Goal: Information Seeking & Learning: Find specific page/section

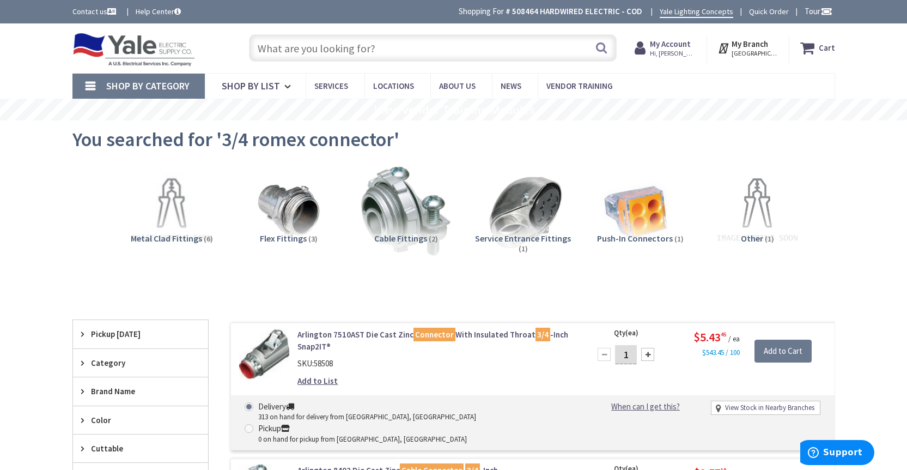
click at [380, 45] on input "text" at bounding box center [433, 47] width 368 height 27
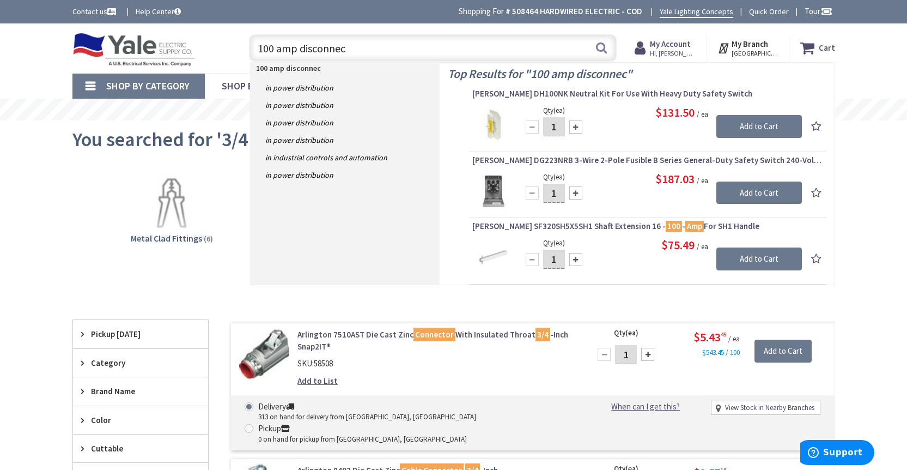
type input "100 amp disconnect"
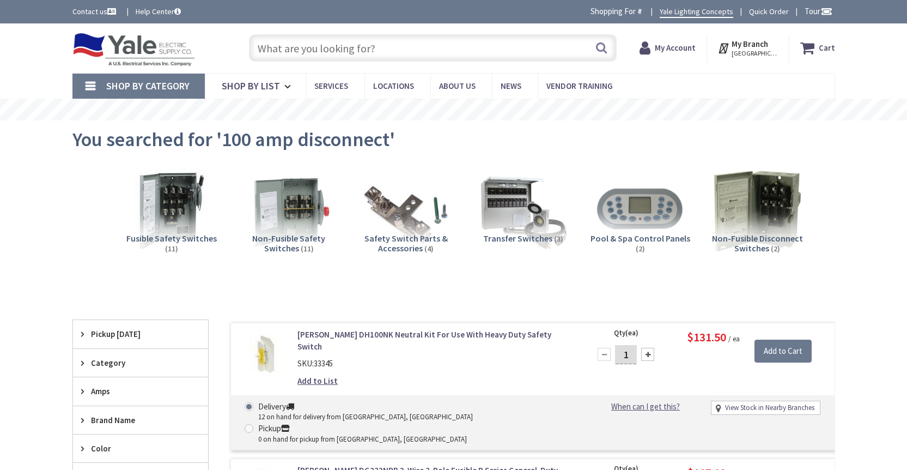
type input "[GEOGRAPHIC_DATA], [GEOGRAPHIC_DATA]"
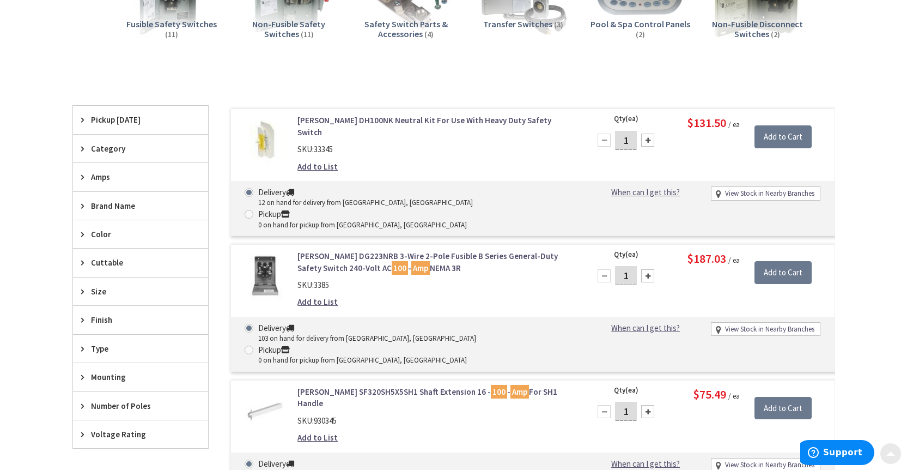
scroll to position [292, 0]
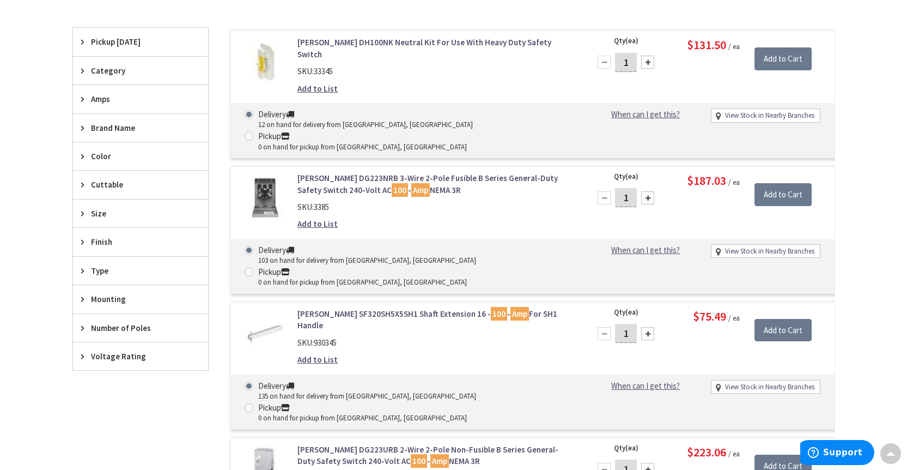
click at [265, 172] on img at bounding box center [264, 197] width 51 height 51
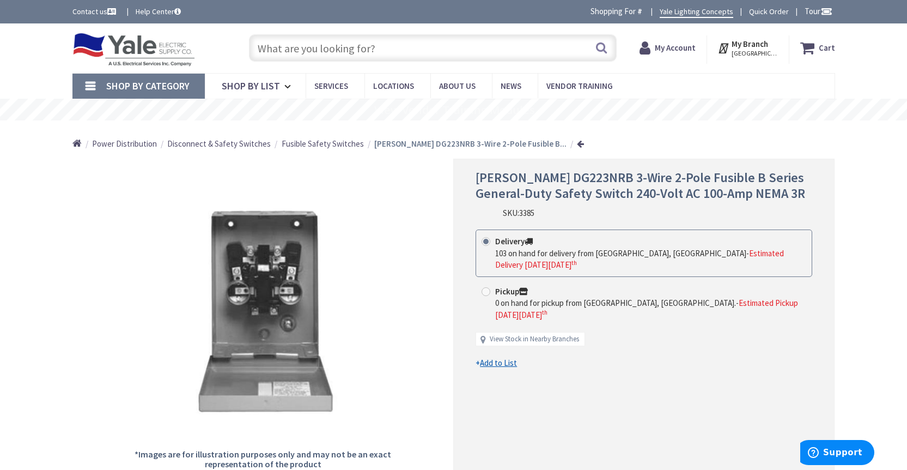
scroll to position [2, 0]
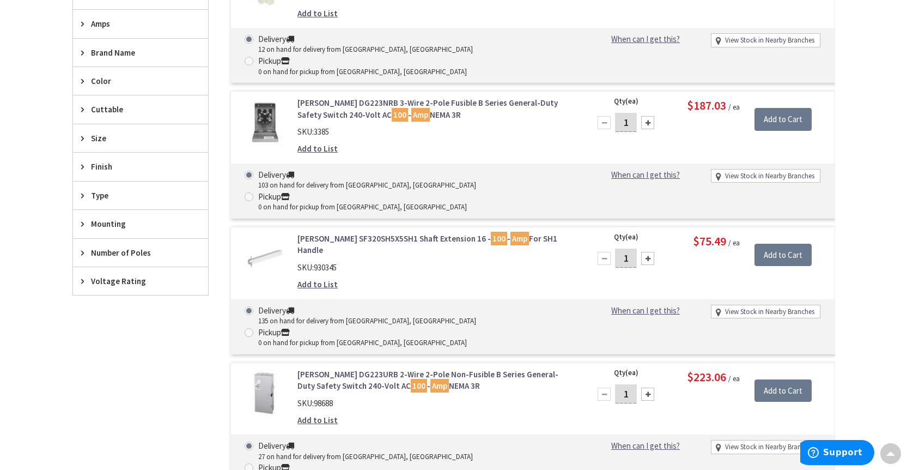
scroll to position [382, 0]
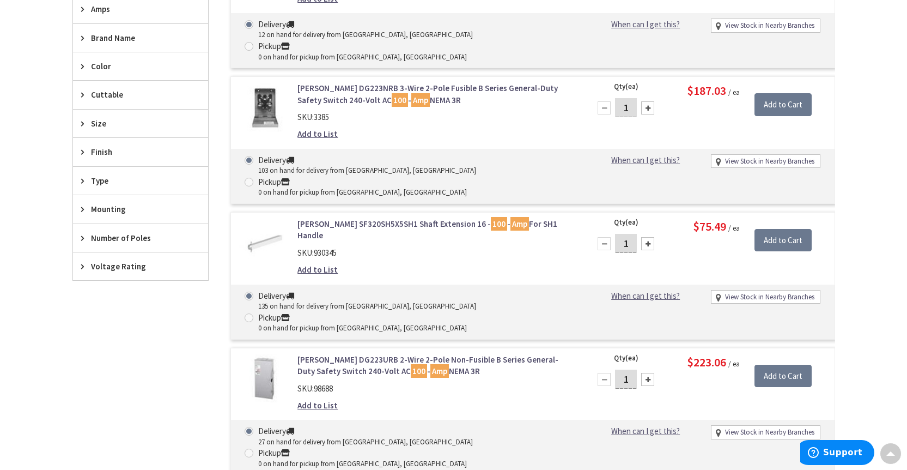
click at [269, 354] on img at bounding box center [264, 379] width 51 height 51
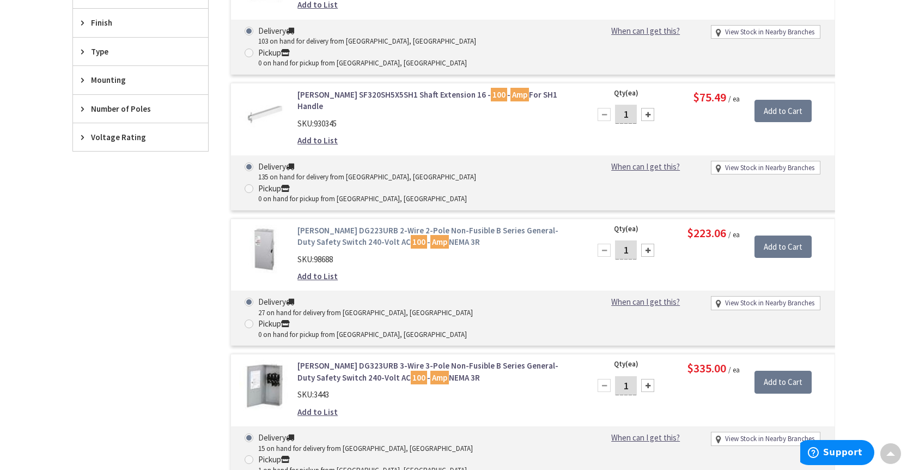
scroll to position [527, 0]
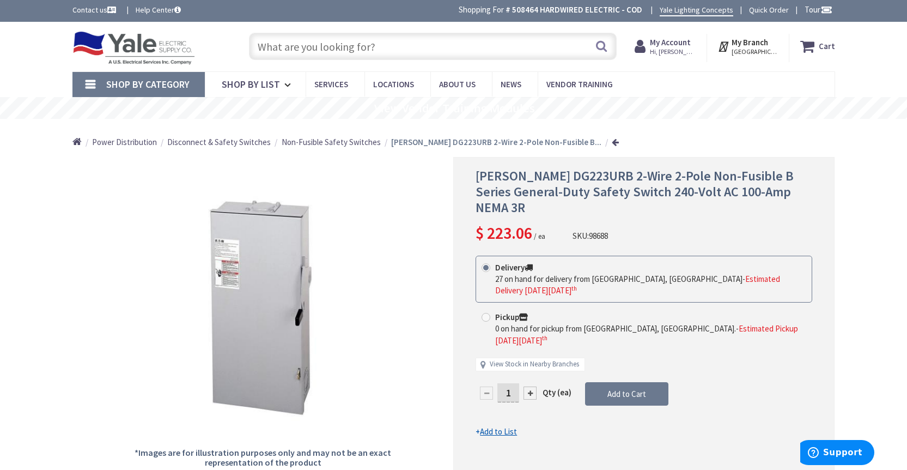
scroll to position [2, 0]
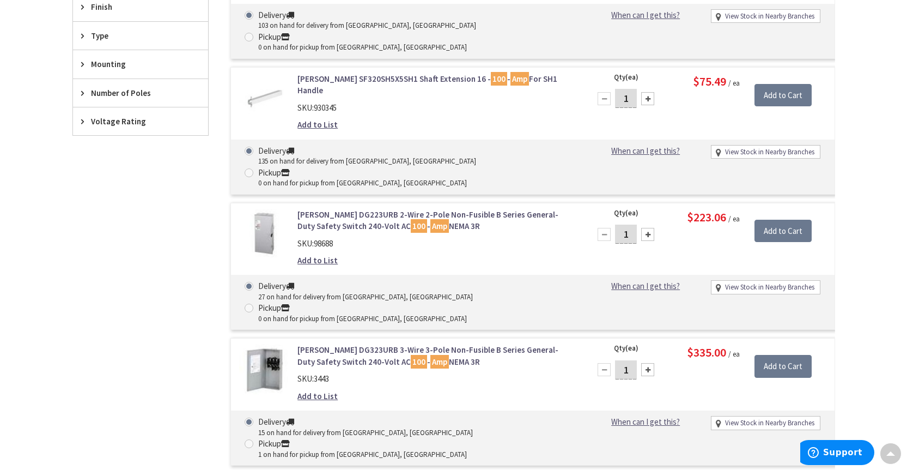
click at [442, 344] on link "Eaton DG323URB 3-Wire 3-Pole Non-Fusible B Series General-Duty Safety Switch 24…" at bounding box center [435, 355] width 277 height 23
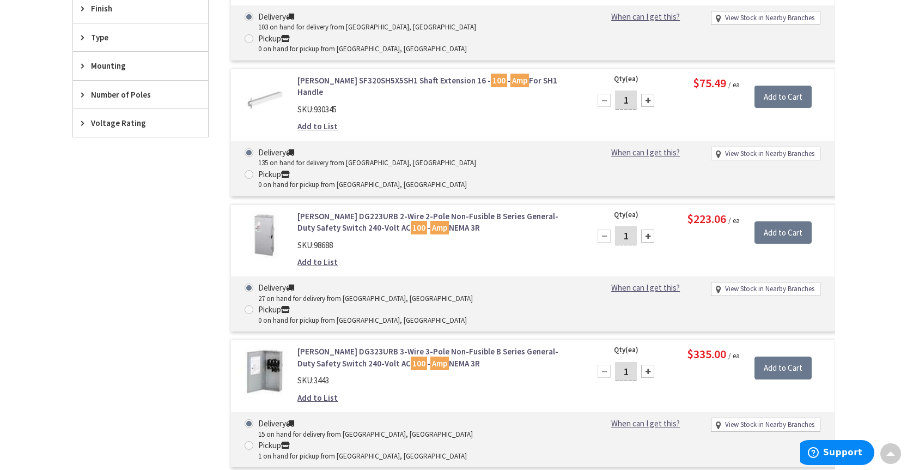
scroll to position [525, 0]
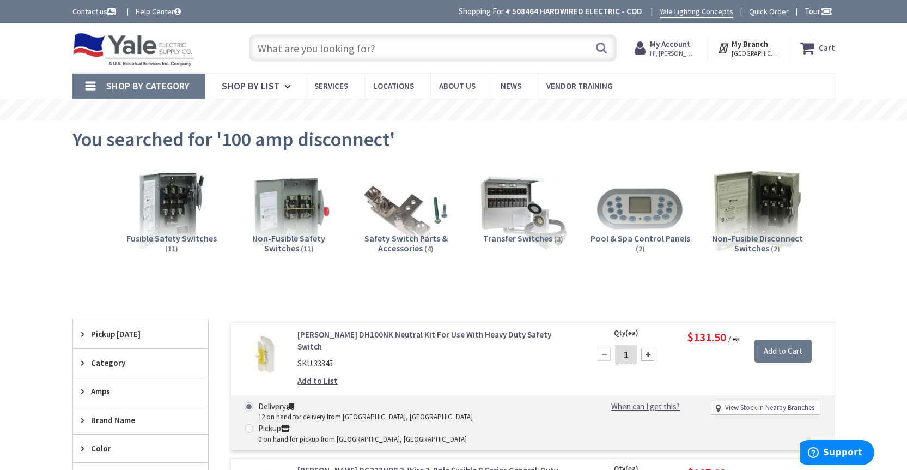
click at [407, 44] on input "text" at bounding box center [433, 47] width 368 height 27
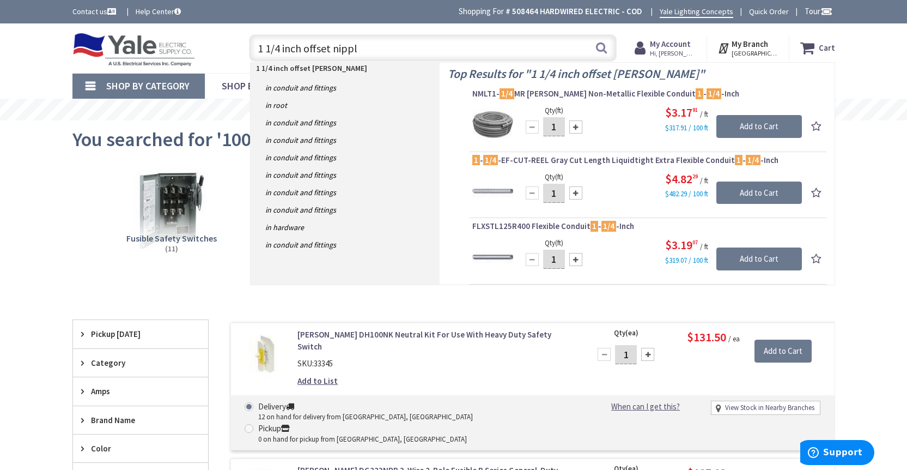
type input "1 1/4 inch offset nipple"
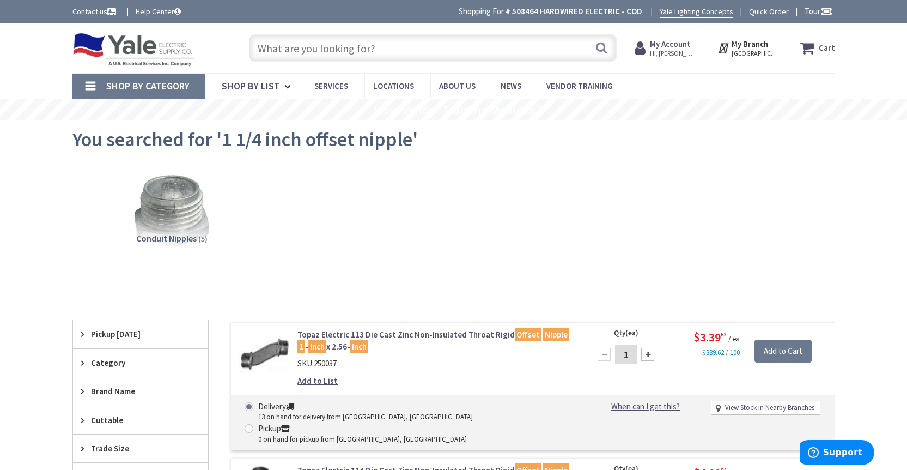
click at [422, 56] on input "text" at bounding box center [433, 47] width 368 height 27
click at [421, 57] on input "text" at bounding box center [433, 47] width 368 height 27
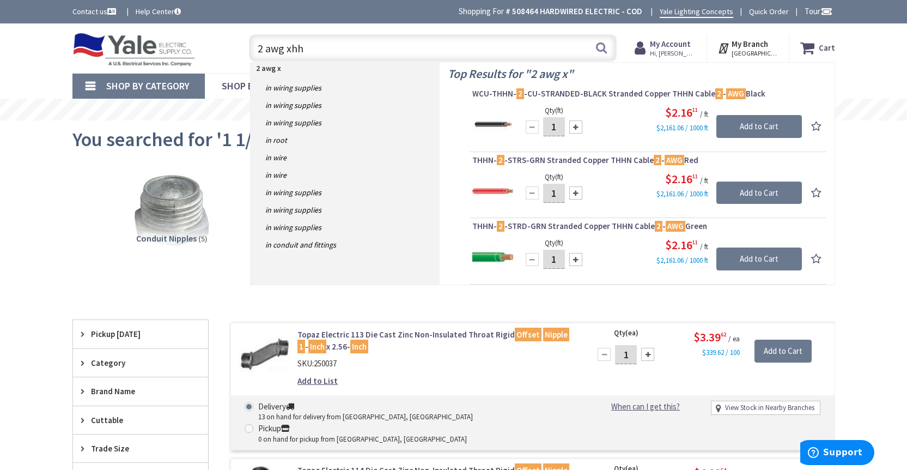
type input "2 awg xhhw"
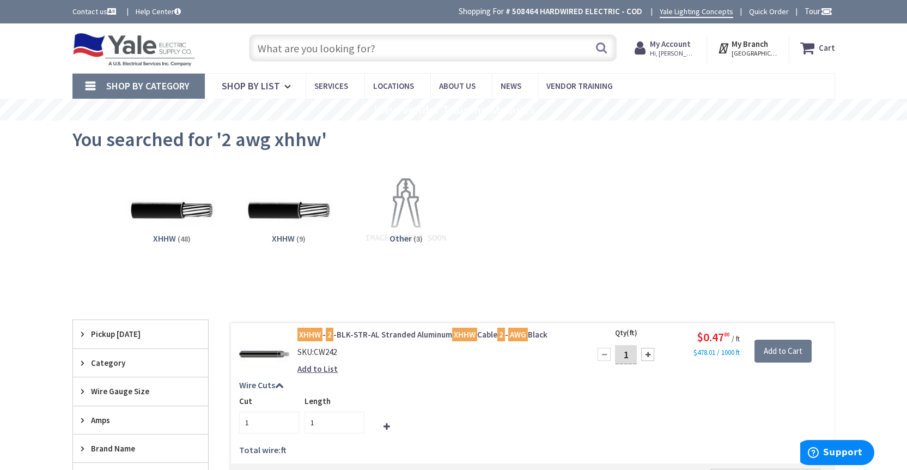
click at [422, 54] on input "text" at bounding box center [433, 47] width 368 height 27
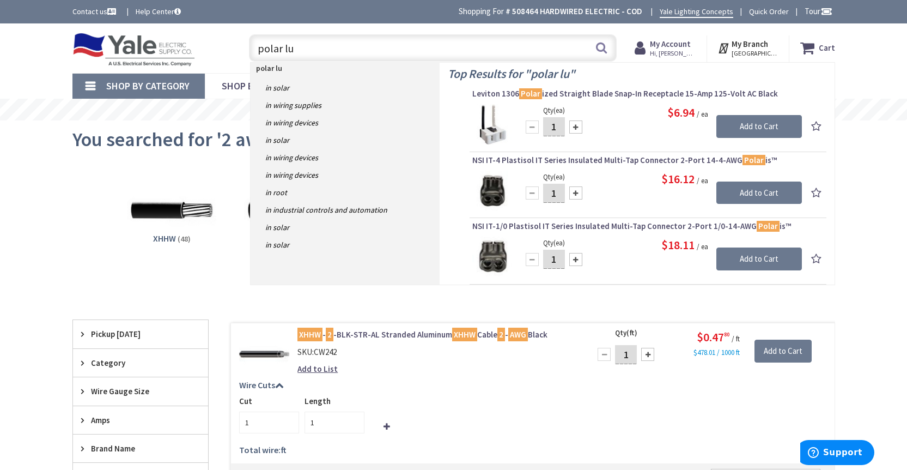
type input "polar lug"
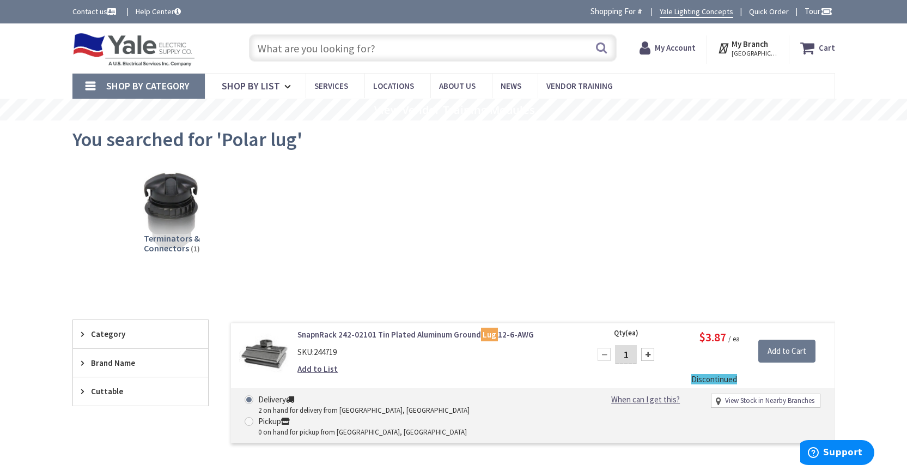
click at [318, 43] on input "text" at bounding box center [433, 47] width 368 height 27
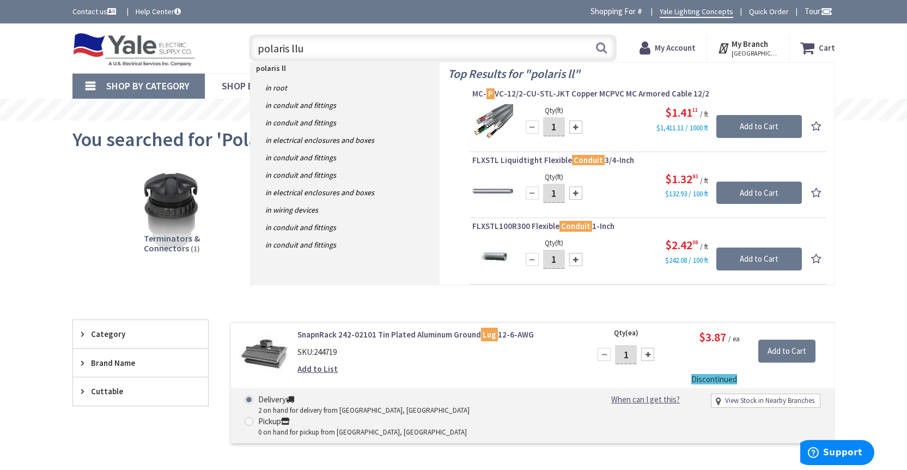
type input "polaris llug"
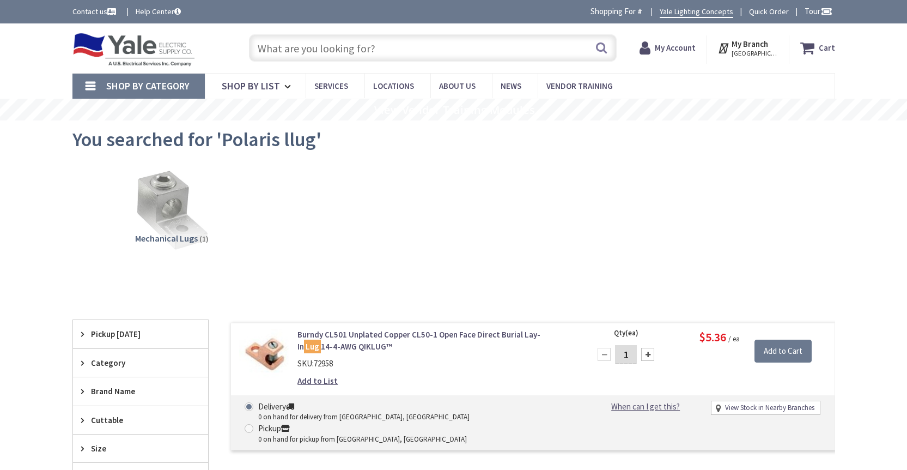
click at [372, 56] on input "text" at bounding box center [433, 47] width 368 height 27
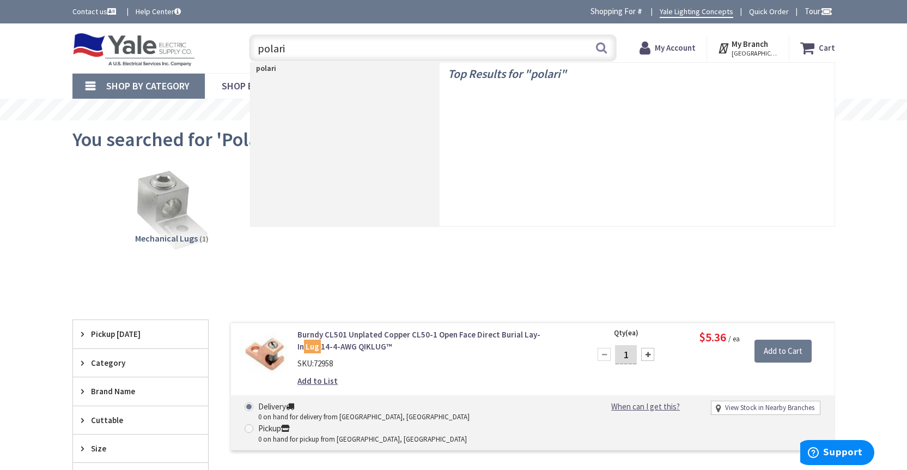
type input "polaris"
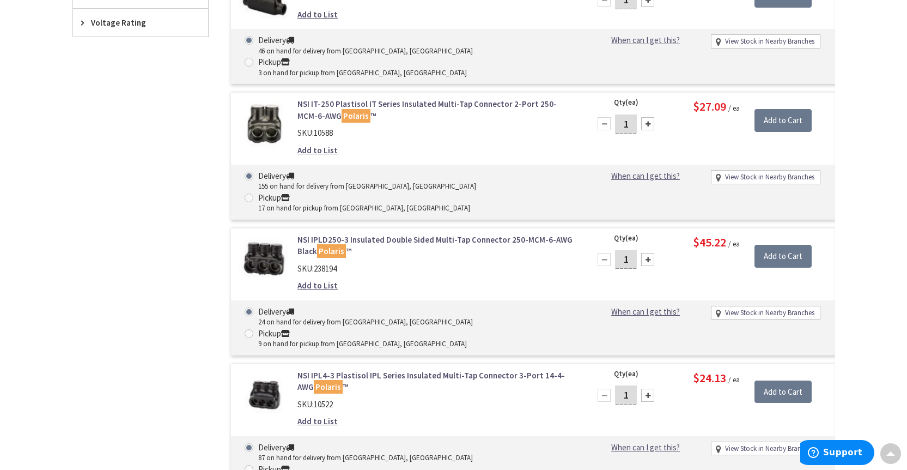
scroll to position [807, 0]
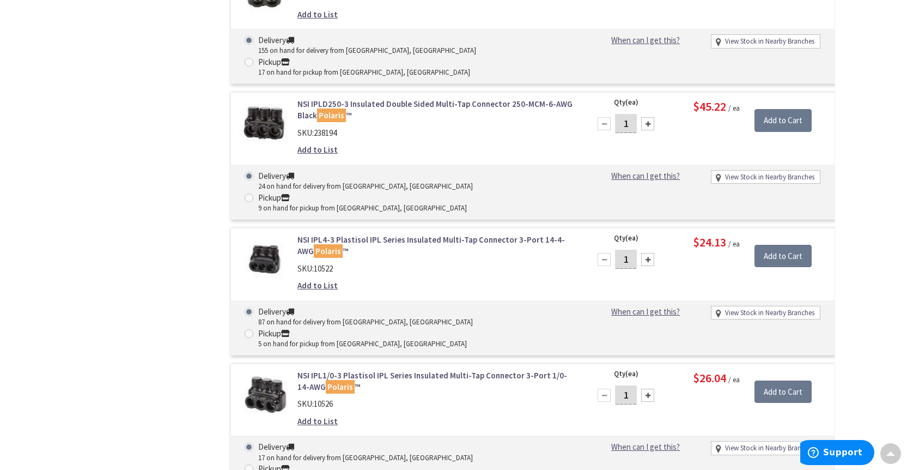
click at [393, 369] on link "NSI IPL1/0-3 Plastisol IPL Series Insulated Multi-Tap Connector 3-Port 1/0-14-A…" at bounding box center [435, 380] width 277 height 23
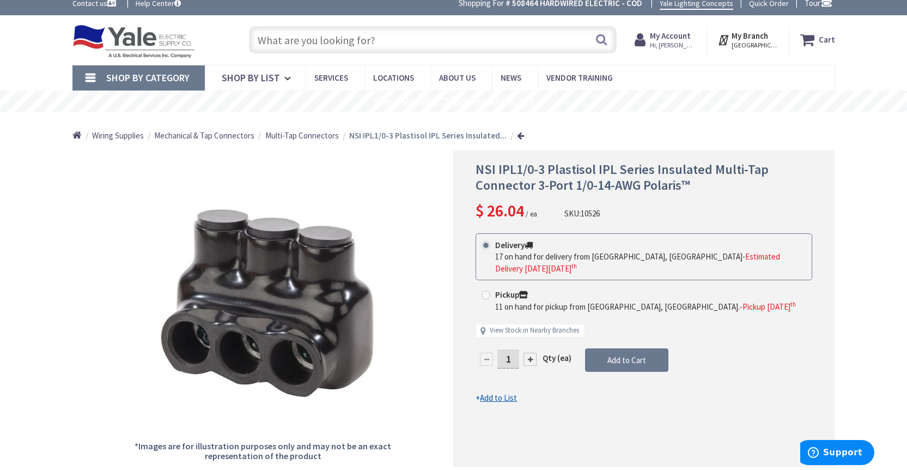
scroll to position [9, 0]
click at [398, 47] on input "text" at bounding box center [433, 39] width 368 height 27
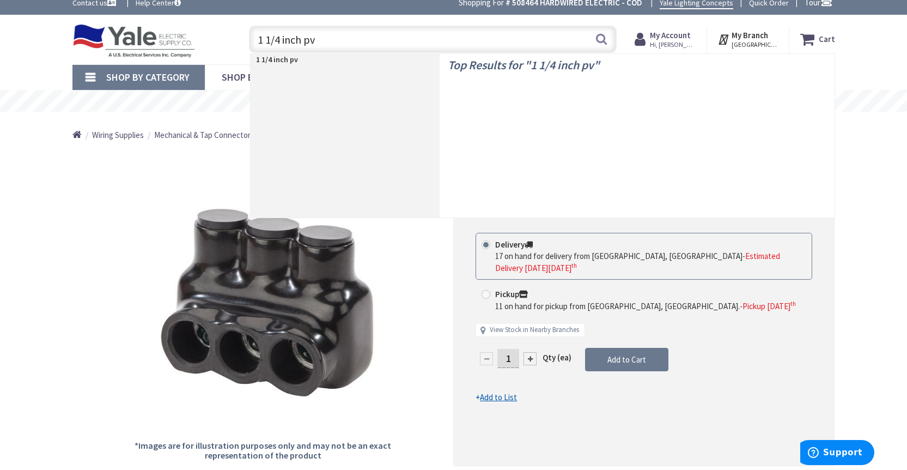
type input "1 1/4 inch pvc"
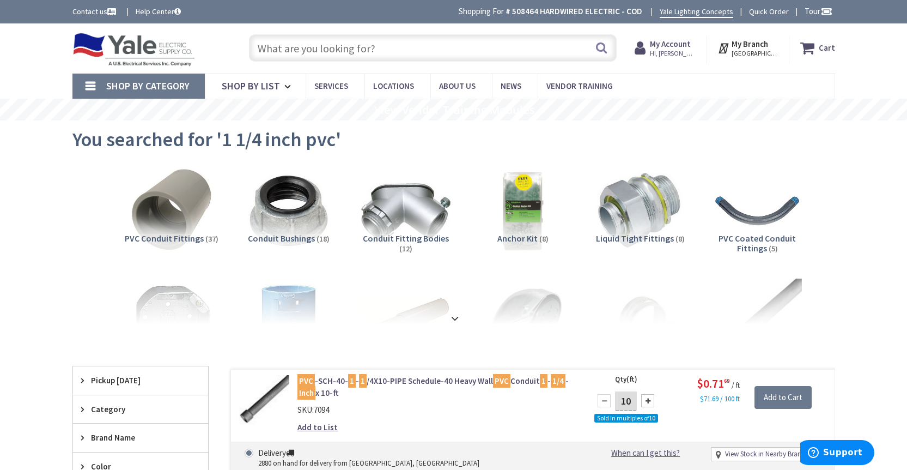
click at [381, 47] on input "text" at bounding box center [433, 47] width 368 height 27
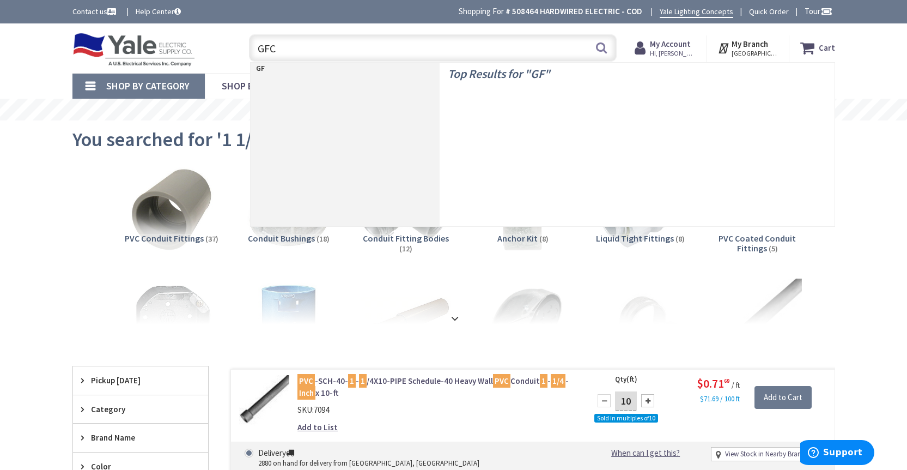
type input "GFCI"
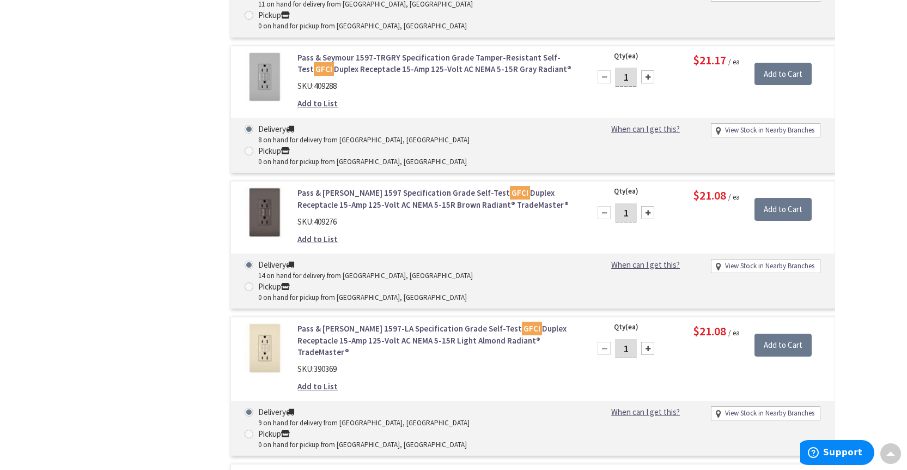
scroll to position [4057, 0]
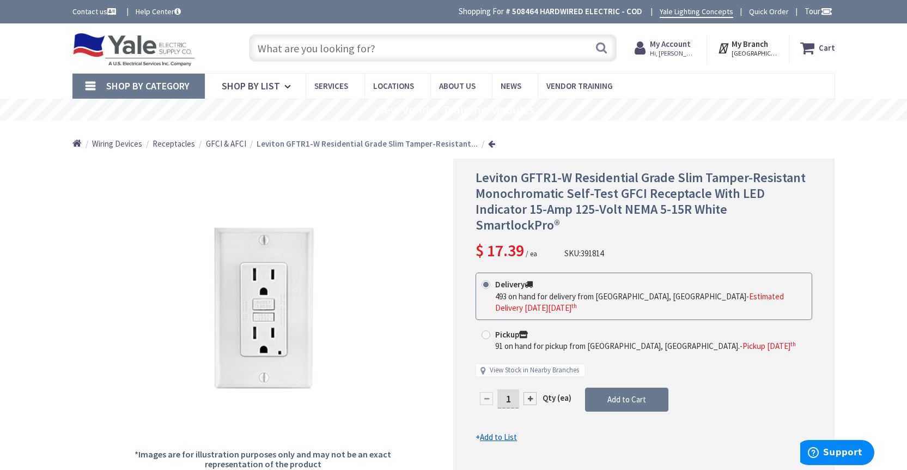
click at [370, 48] on input "text" at bounding box center [433, 47] width 368 height 27
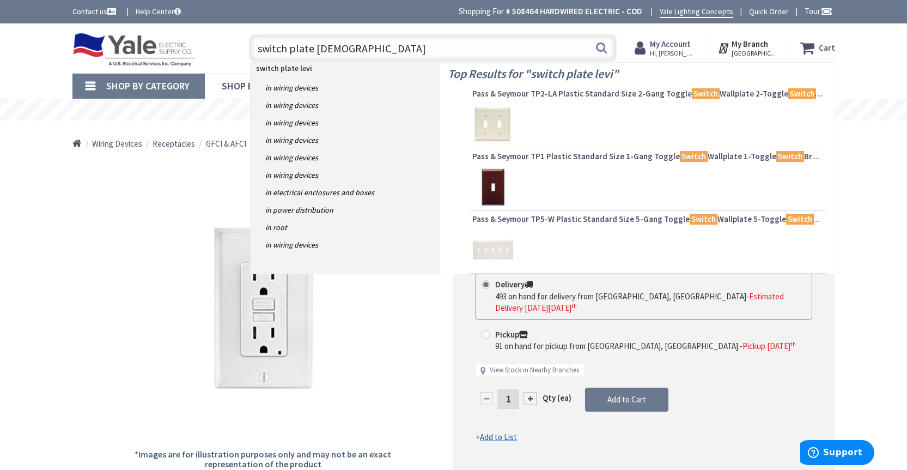
type input "switch plate leviton"
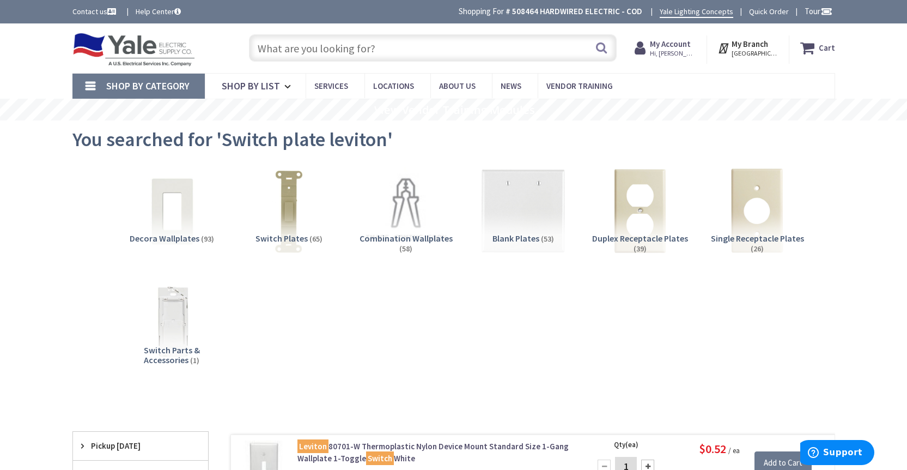
scroll to position [2, 0]
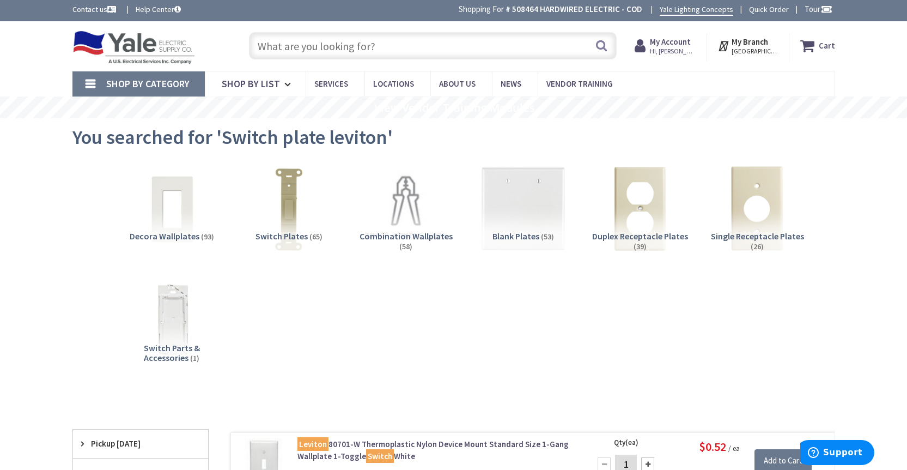
click at [395, 48] on input "text" at bounding box center [433, 45] width 368 height 27
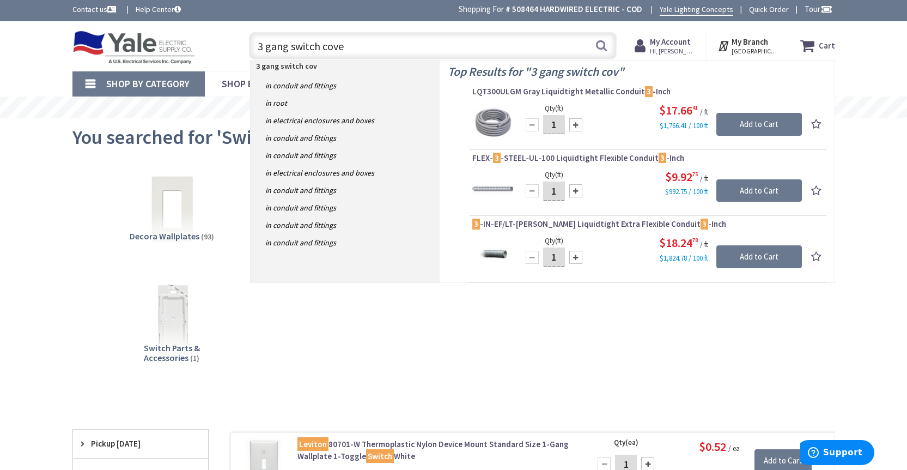
type input "3 gang switch cover"
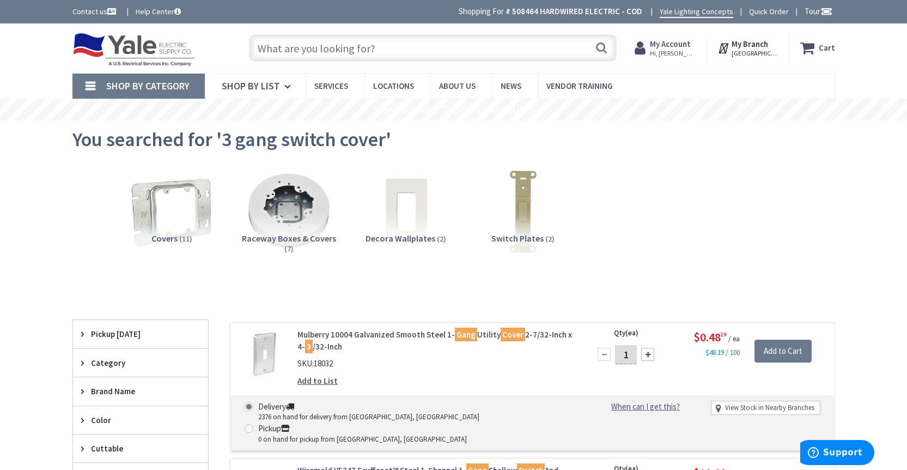
click at [362, 53] on input "text" at bounding box center [433, 47] width 368 height 27
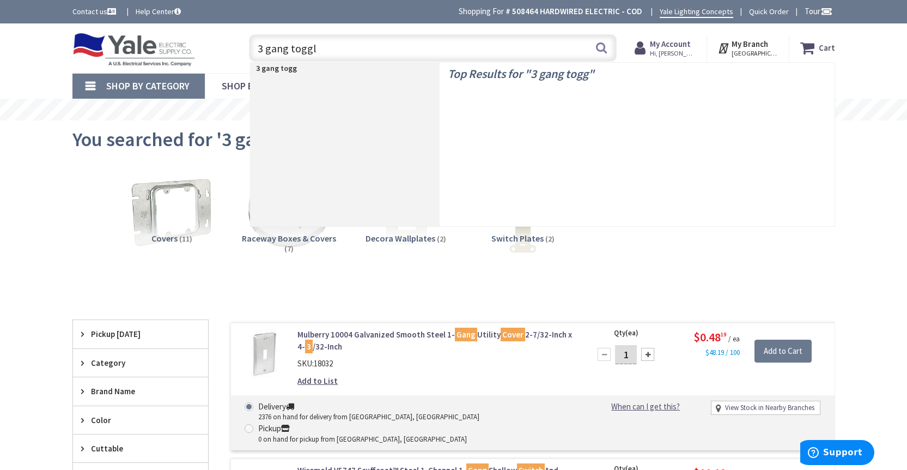
type input "3 gang toggle"
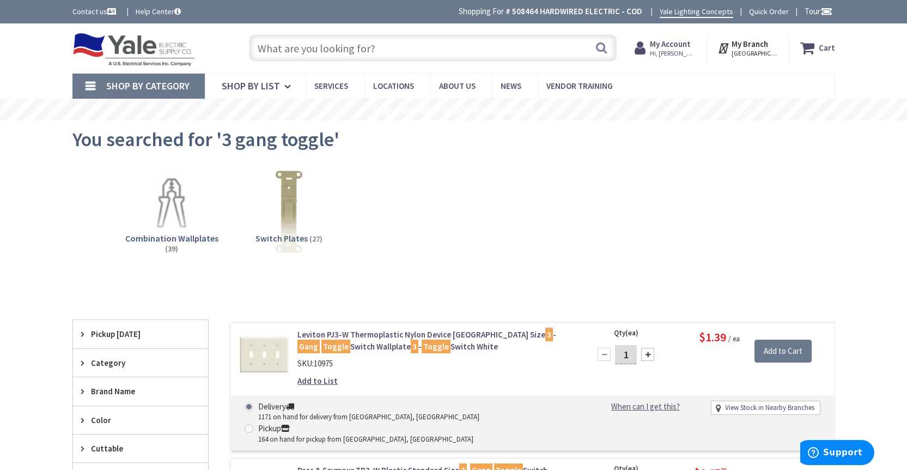
click at [357, 51] on input "text" at bounding box center [433, 47] width 368 height 27
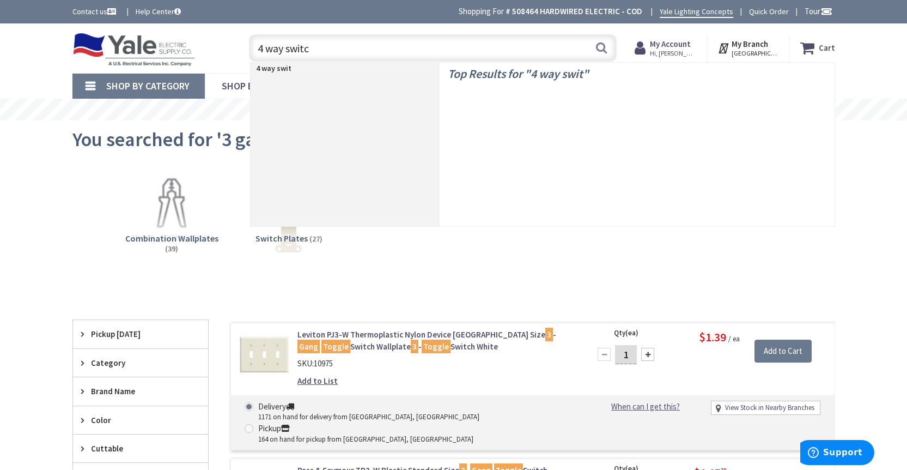
type input "4 way switch"
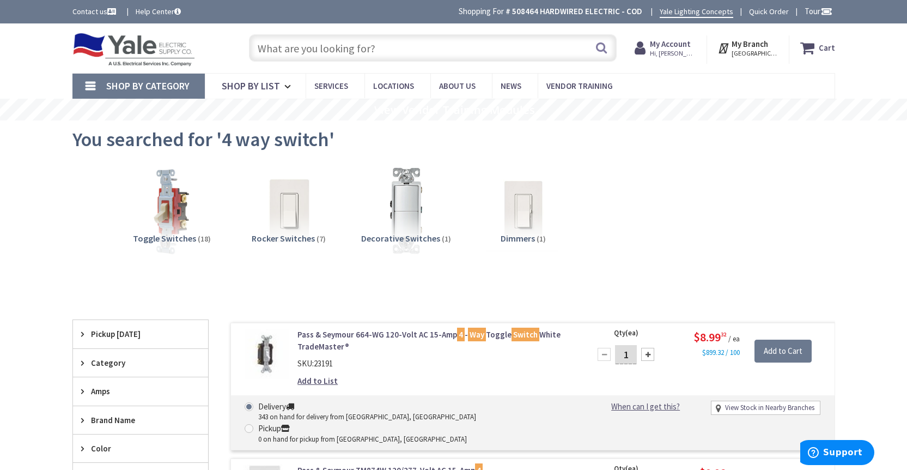
click at [369, 56] on input "text" at bounding box center [433, 47] width 368 height 27
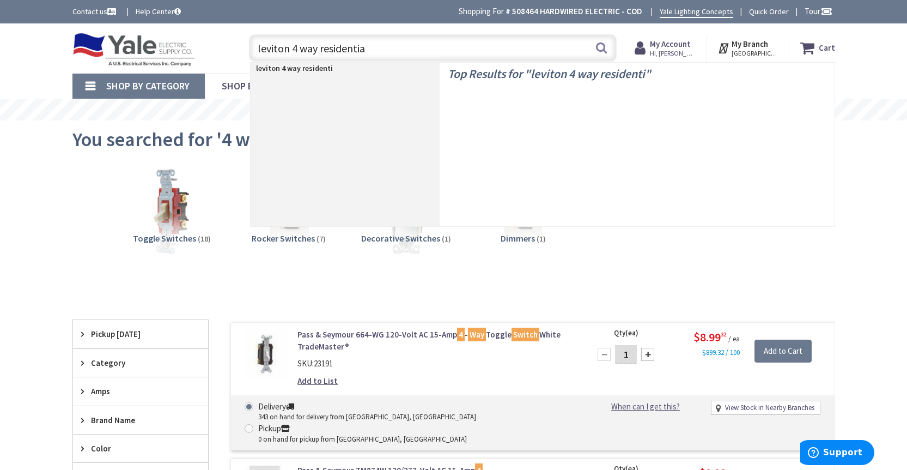
type input "leviton 4 way residential"
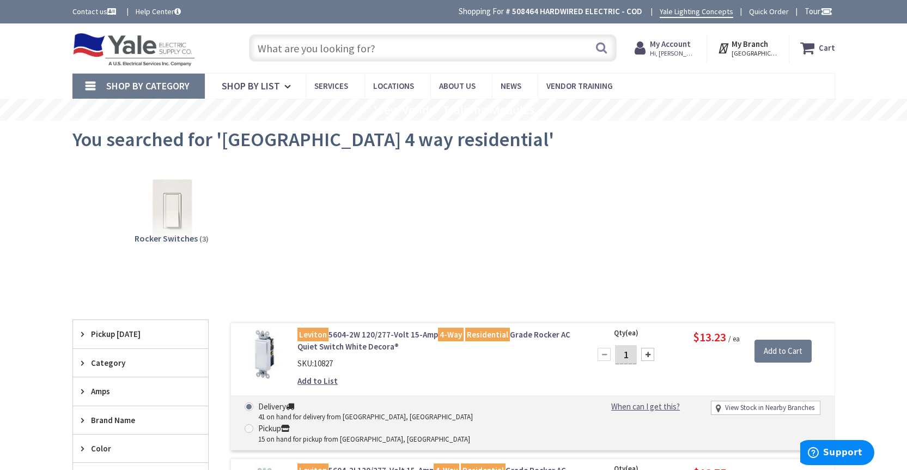
click at [389, 49] on input "text" at bounding box center [433, 47] width 368 height 27
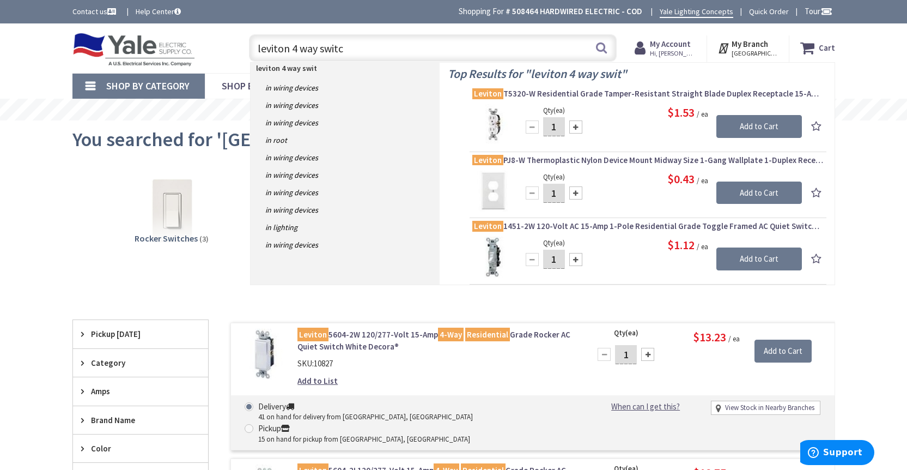
type input "leviton 4 way switch"
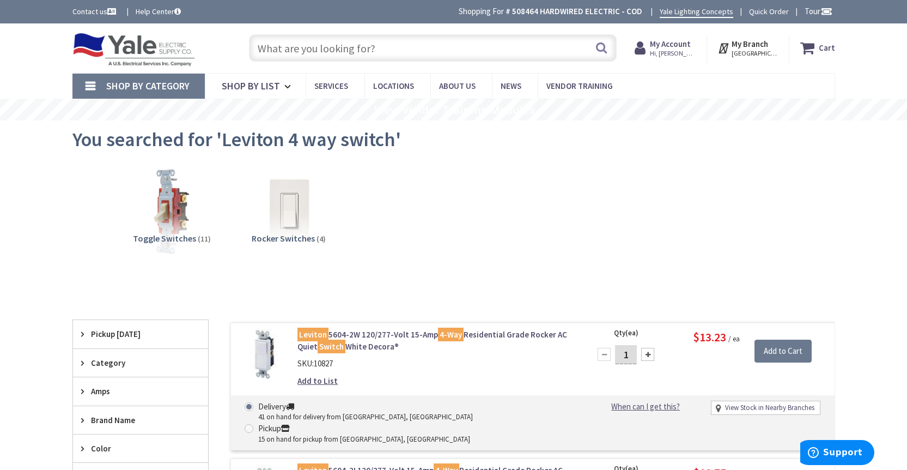
click at [379, 44] on input "text" at bounding box center [433, 47] width 368 height 27
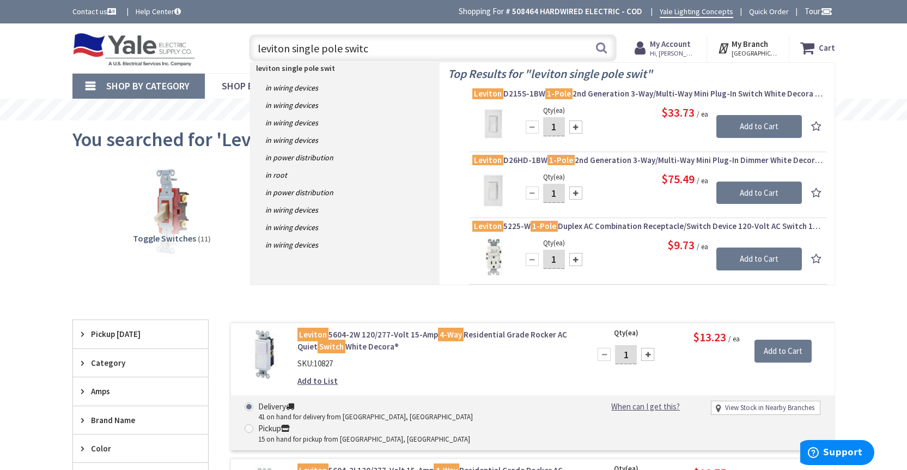
type input "leviton single pole switch"
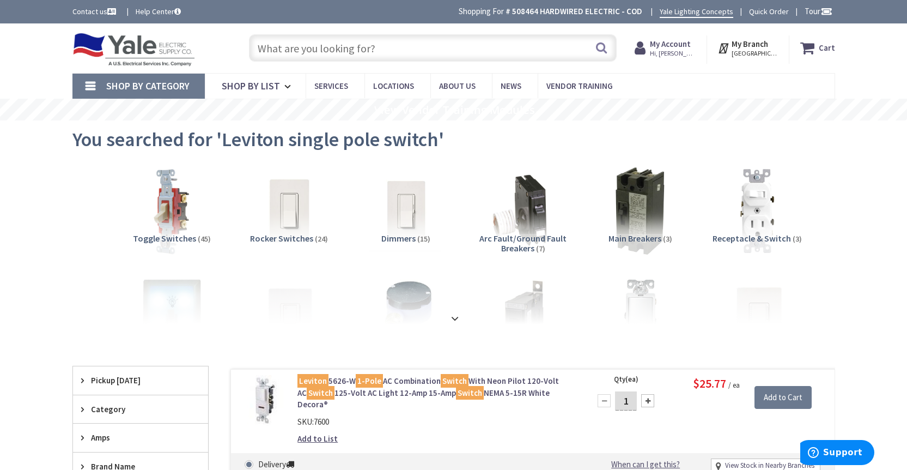
click at [322, 42] on input "text" at bounding box center [433, 47] width 368 height 27
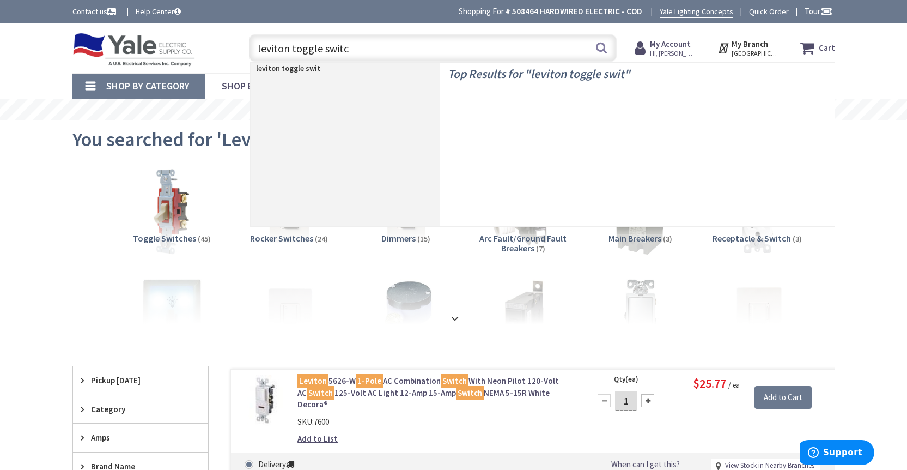
type input "leviton toggle switch"
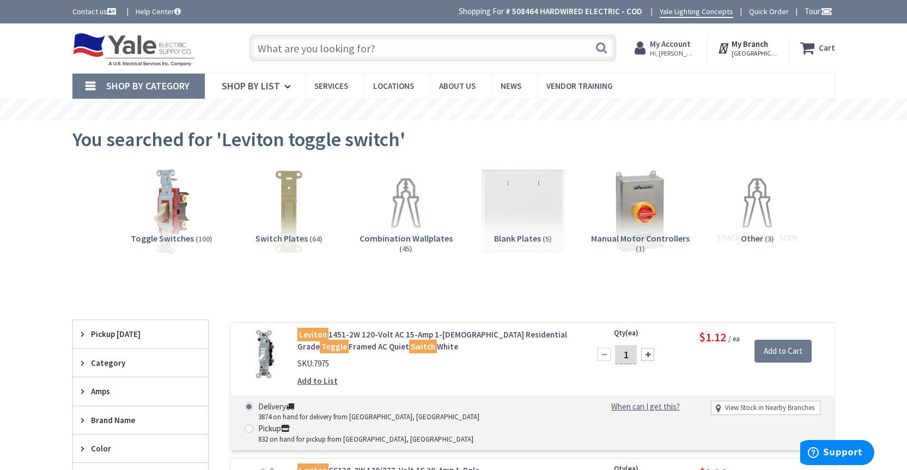
click at [344, 47] on input "text" at bounding box center [433, 47] width 368 height 27
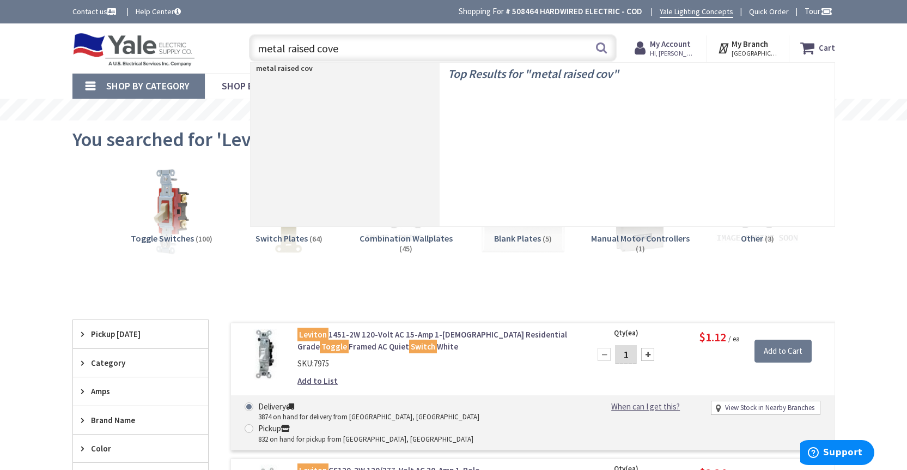
type input "metal raised cover"
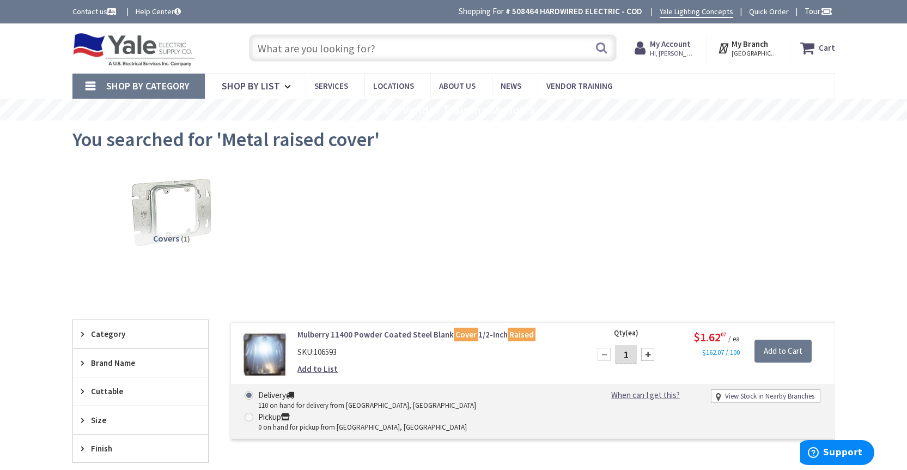
click at [377, 51] on input "text" at bounding box center [433, 47] width 368 height 27
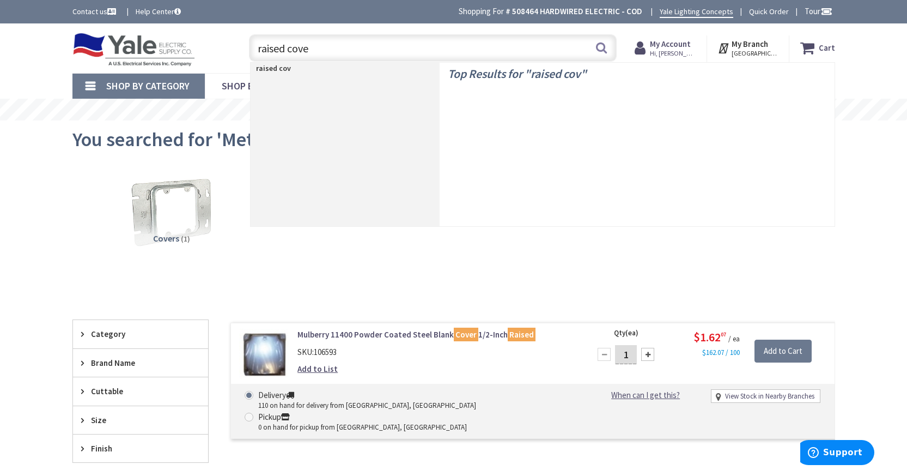
type input "raised cover"
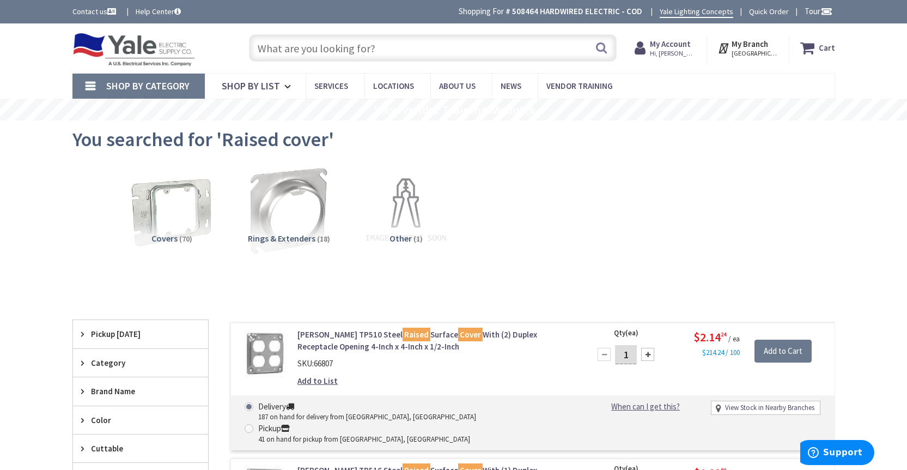
click at [354, 40] on input "text" at bounding box center [433, 47] width 368 height 27
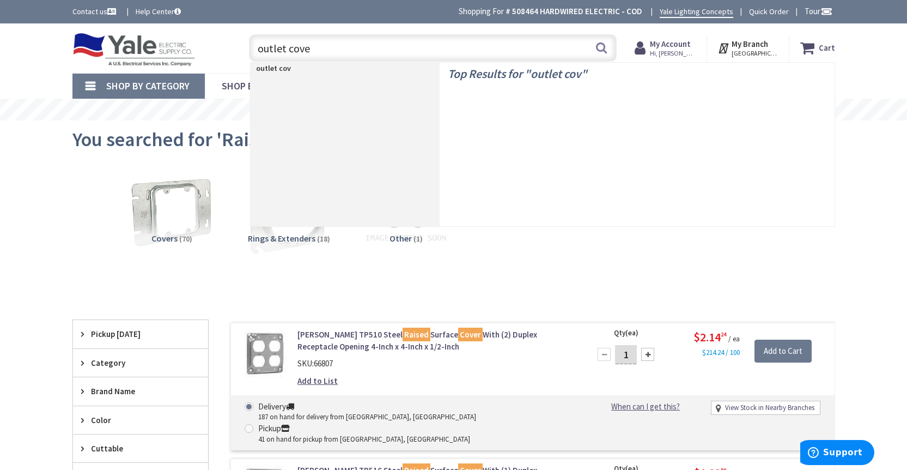
type input "outlet cover"
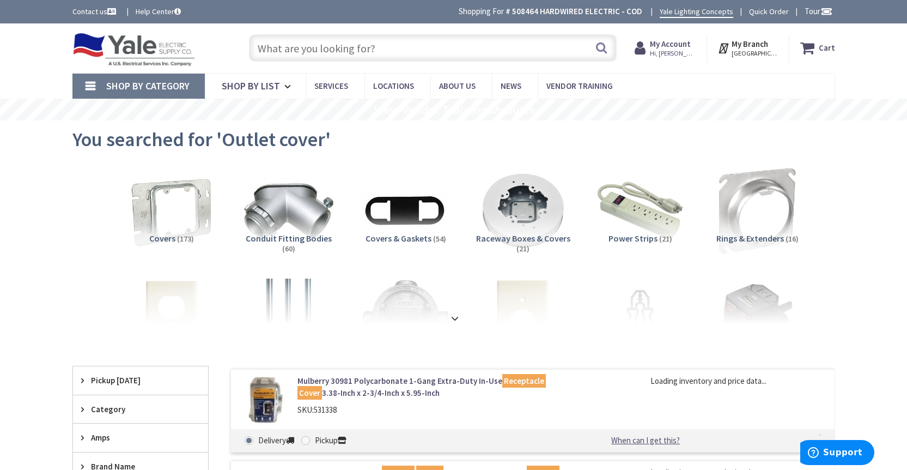
click at [413, 42] on input "text" at bounding box center [433, 47] width 368 height 27
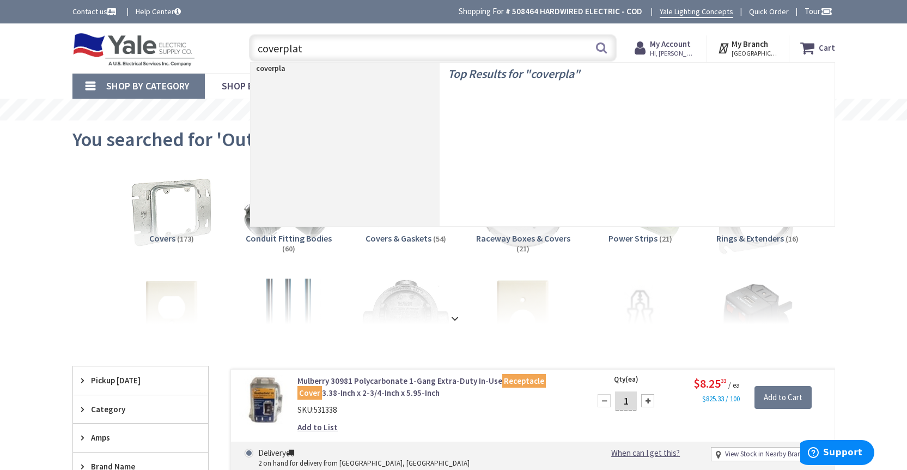
type input "coverplate"
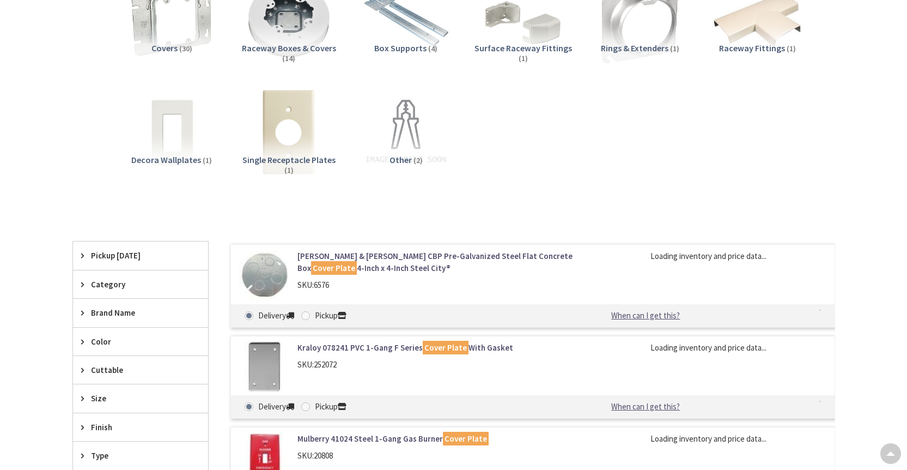
scroll to position [697, 0]
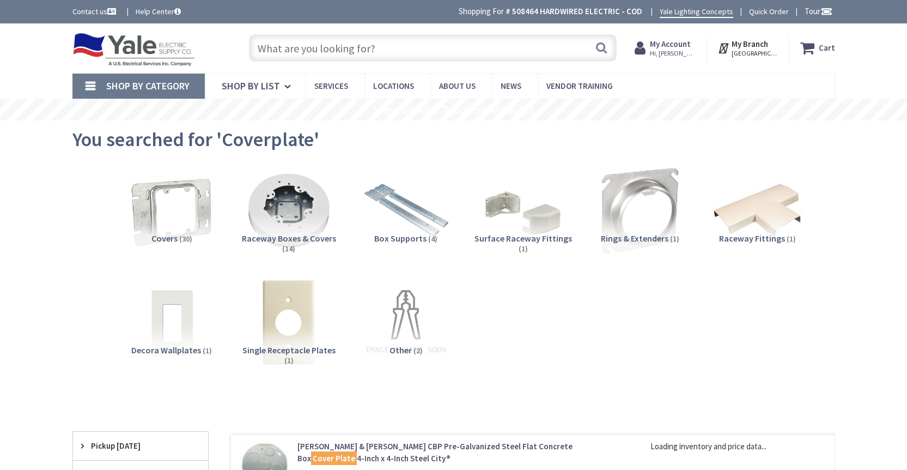
scroll to position [0, 0]
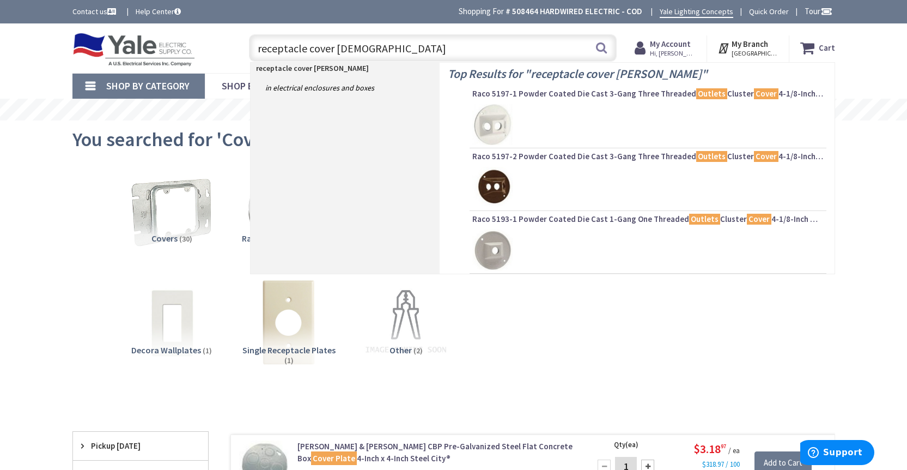
type input "receptacle cover leviton"
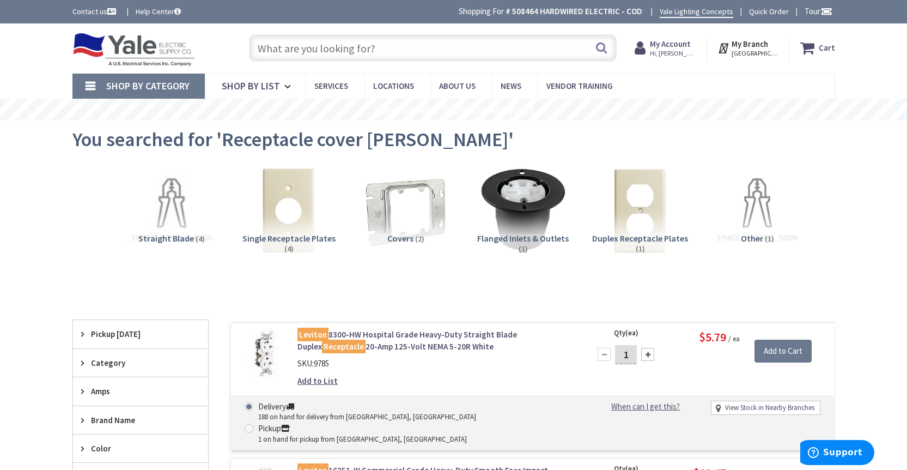
click at [401, 53] on input "text" at bounding box center [433, 47] width 368 height 27
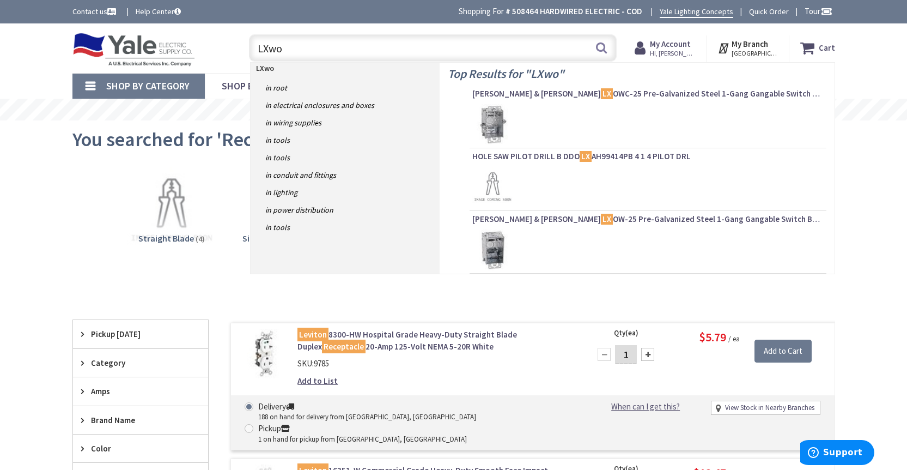
type input "LXwow"
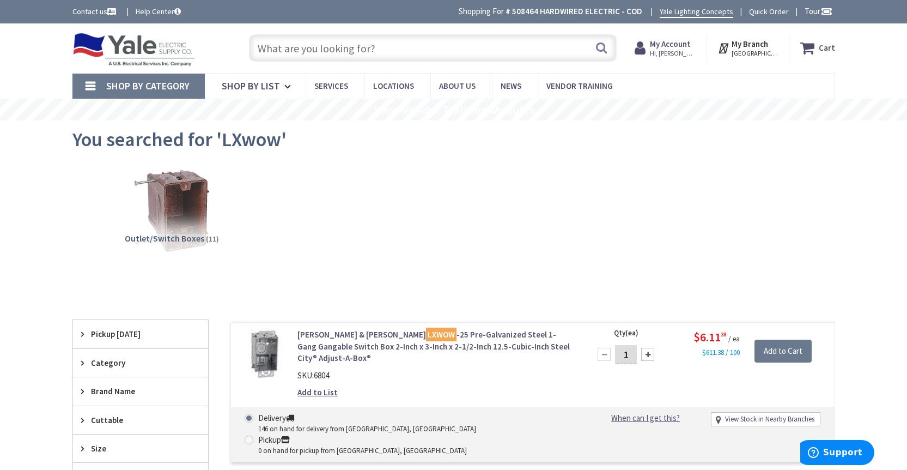
click at [376, 44] on input "text" at bounding box center [433, 47] width 368 height 27
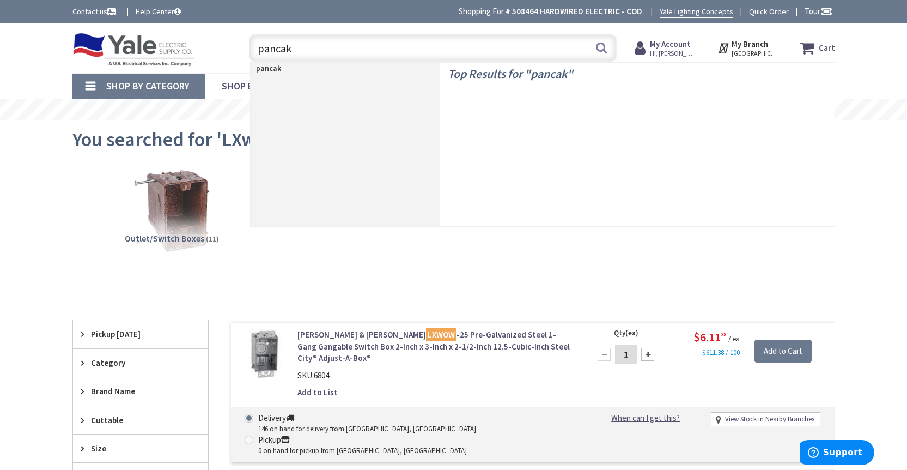
type input "pancake"
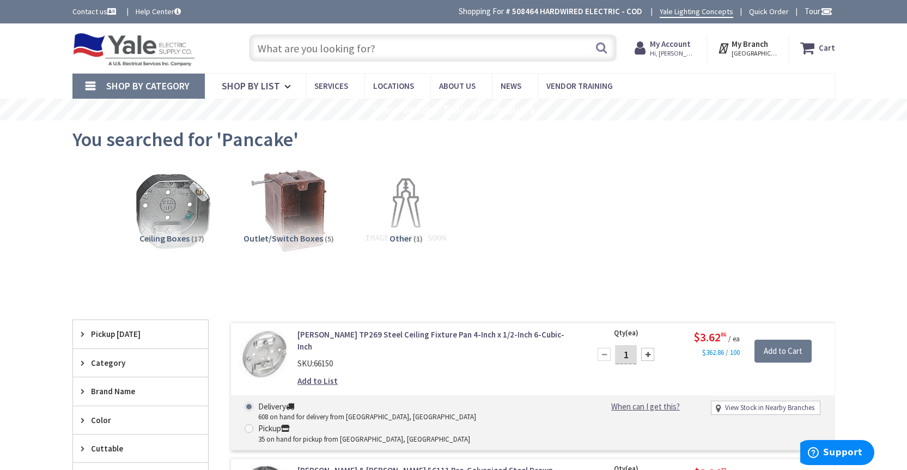
click at [375, 56] on input "text" at bounding box center [433, 47] width 368 height 27
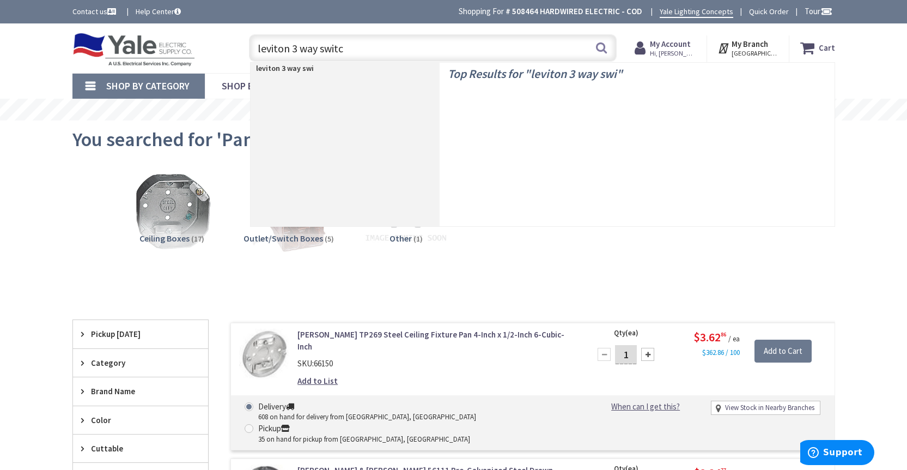
type input "leviton 3 way switch"
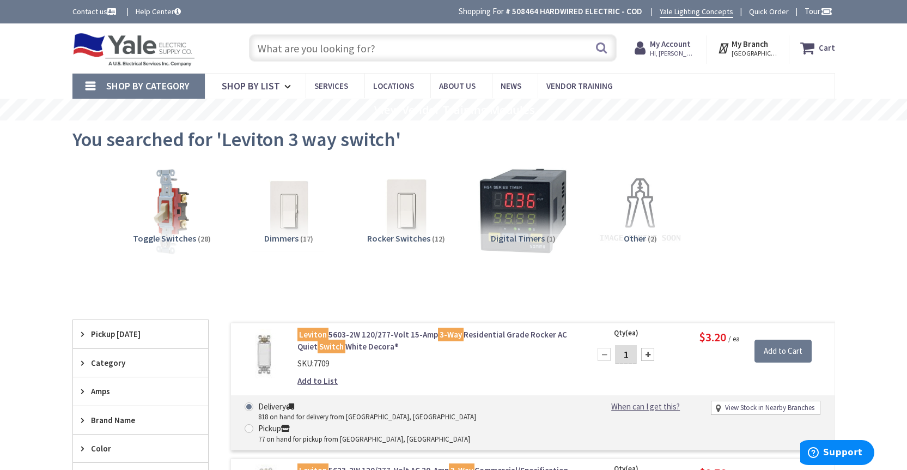
click at [419, 47] on input "text" at bounding box center [433, 47] width 368 height 27
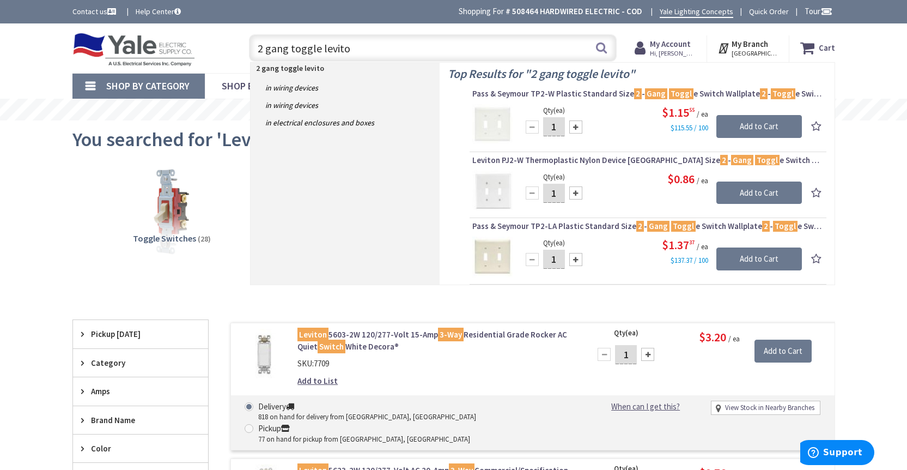
type input "2 gang [PERSON_NAME]"
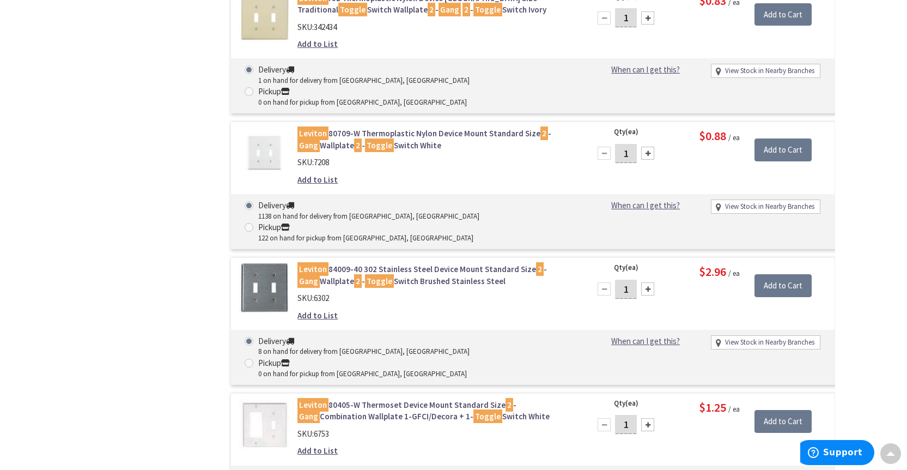
scroll to position [751, 0]
